Goal: Use online tool/utility: Utilize a website feature to perform a specific function

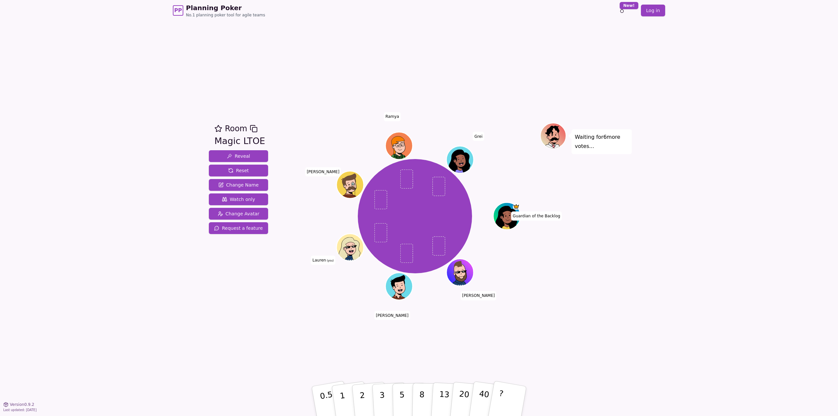
click at [80, 23] on div "PP Planning Poker No.1 planning poker tool for agile teams Toggle theme New! Lo…" at bounding box center [419, 208] width 838 height 416
drag, startPoint x: 48, startPoint y: 27, endPoint x: 237, endPoint y: 97, distance: 201.3
click at [231, 95] on div "PP Planning Poker No.1 planning poker tool for agile teams Toggle theme New! Lo…" at bounding box center [419, 208] width 838 height 416
drag, startPoint x: 237, startPoint y: 97, endPoint x: 265, endPoint y: 102, distance: 27.9
click at [244, 98] on div "Room Magic LTOE Reveal Reset Change Name Watch only Change Avatar Request a fea…" at bounding box center [419, 212] width 426 height 383
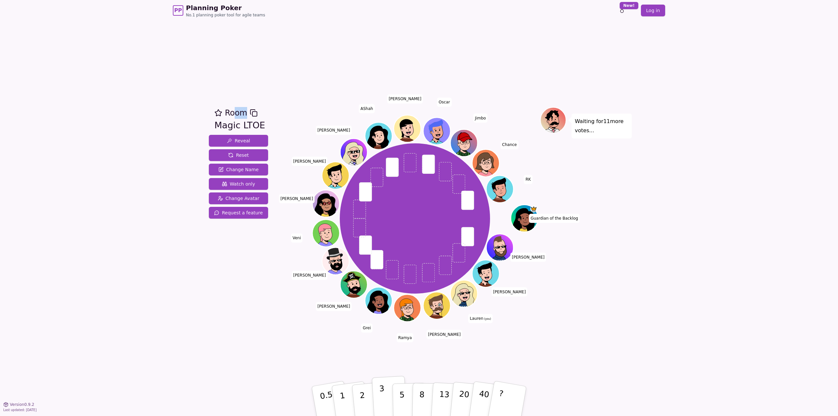
click at [390, 404] on button "3" at bounding box center [390, 401] width 36 height 51
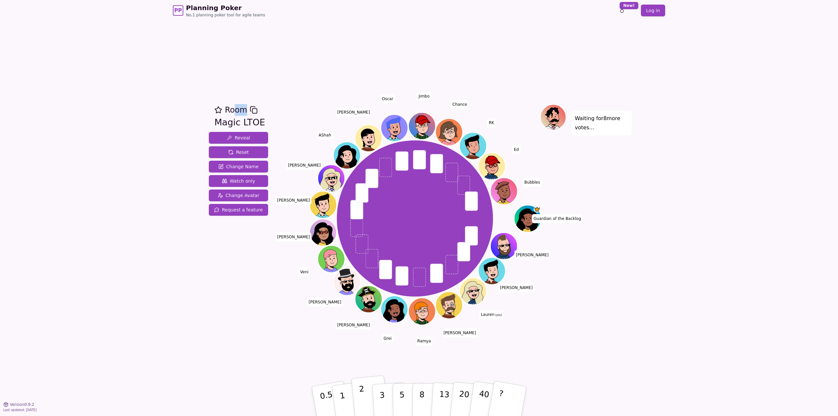
click at [368, 402] on button "2" at bounding box center [369, 402] width 37 height 52
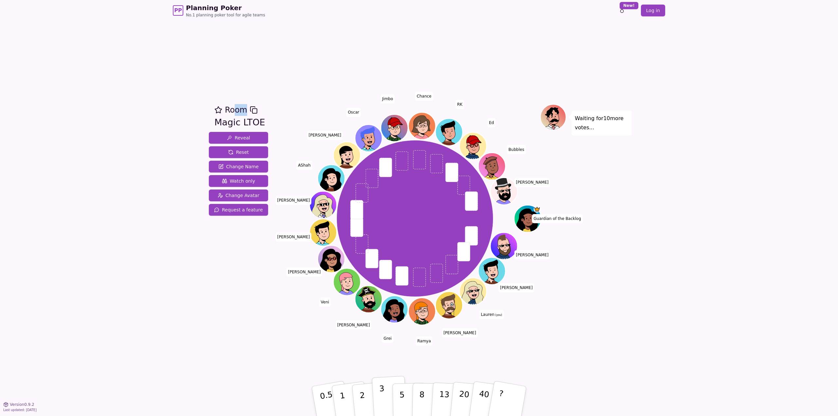
click at [376, 395] on button "3" at bounding box center [390, 401] width 36 height 51
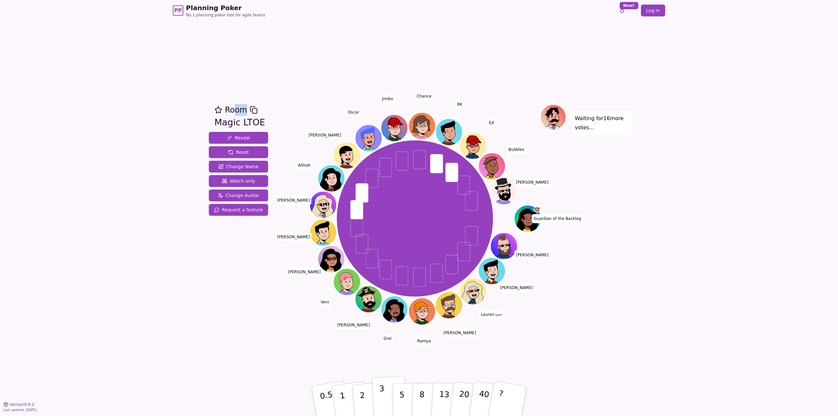
click at [381, 390] on p "3" at bounding box center [382, 402] width 7 height 36
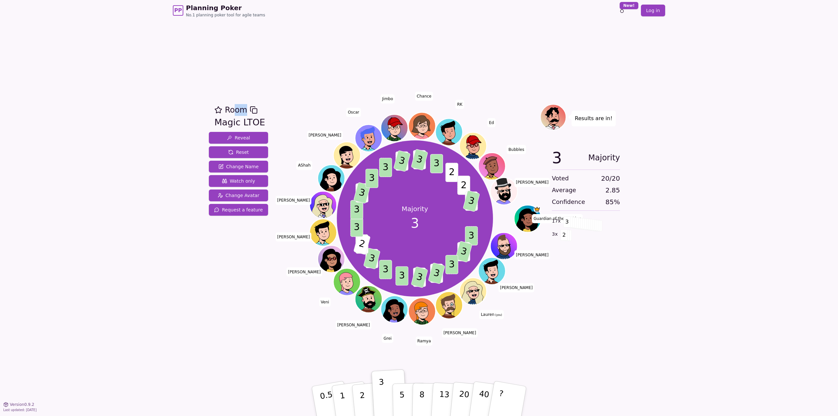
click at [227, 293] on div "Room Magic LTOE Reveal Reset Change Name Watch only Change Avatar Request a fea…" at bounding box center [238, 212] width 65 height 217
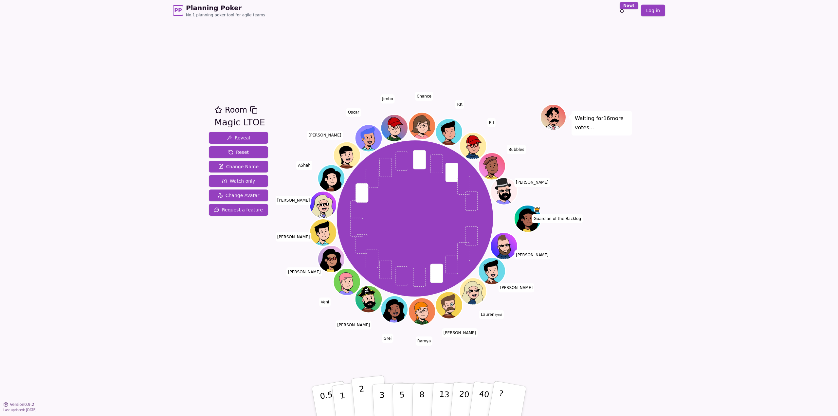
click at [363, 391] on button "2" at bounding box center [369, 402] width 37 height 52
drag, startPoint x: 366, startPoint y: 397, endPoint x: 355, endPoint y: 392, distance: 12.0
click at [355, 392] on button "2" at bounding box center [369, 402] width 37 height 52
click at [393, 399] on button "5" at bounding box center [410, 402] width 34 height 50
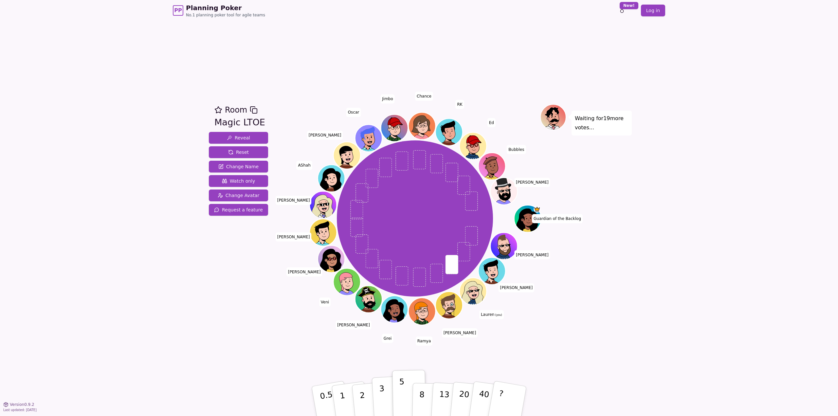
drag, startPoint x: 393, startPoint y: 399, endPoint x: 379, endPoint y: 400, distance: 14.1
click at [379, 400] on div "0.5 1 2 3 5 8 13 20 40 ?" at bounding box center [419, 401] width 196 height 23
click at [380, 400] on p "3" at bounding box center [382, 402] width 7 height 36
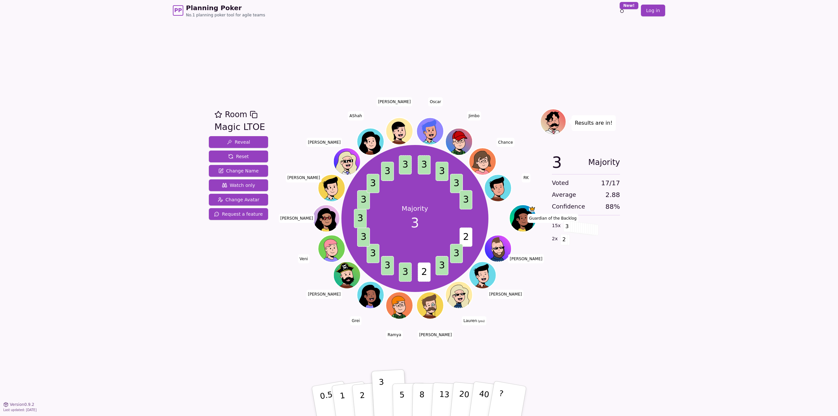
click at [557, 339] on div "Room Magic LTOE Reveal Reset Change Name Watch only Change Avatar Request a fea…" at bounding box center [419, 212] width 426 height 383
